Goal: Find specific page/section: Find specific page/section

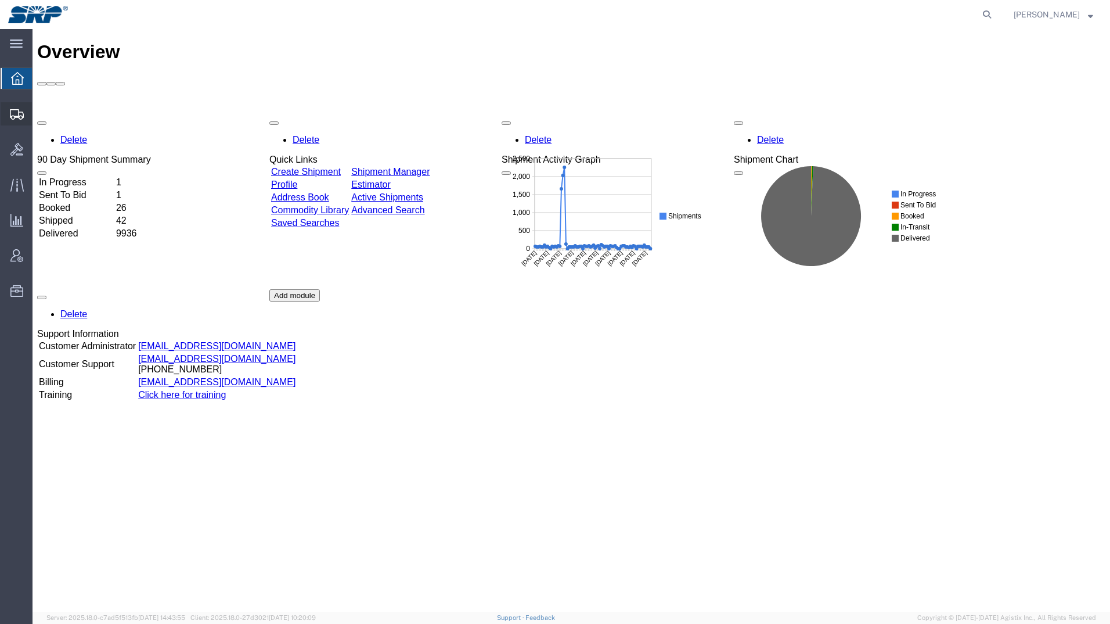
click at [23, 117] on icon at bounding box center [17, 114] width 14 height 10
